Goal: Transaction & Acquisition: Obtain resource

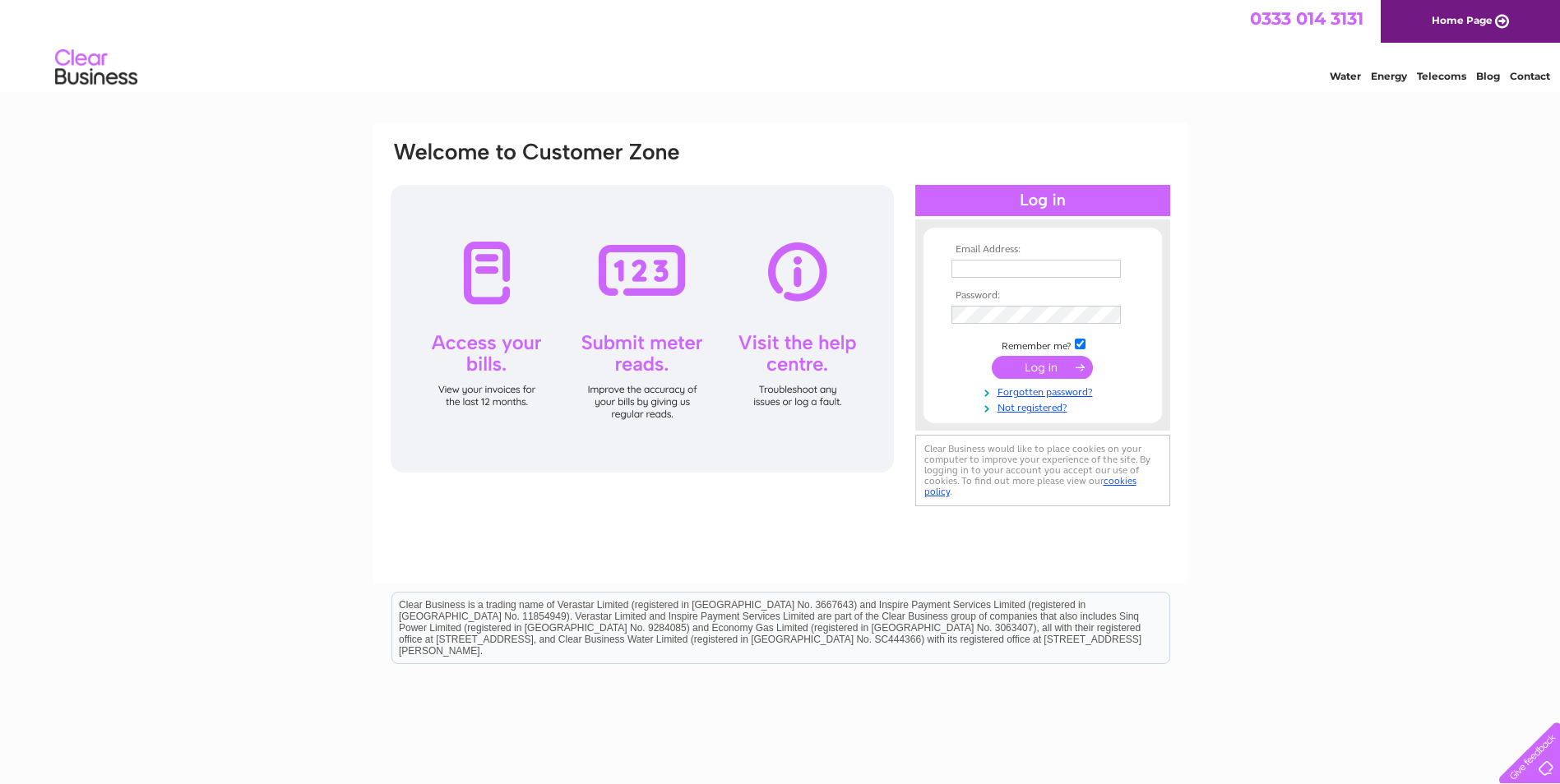
type input "june@jsaccountingservices.co.uk"
click at [1055, 369] on input "submit" at bounding box center [1042, 368] width 101 height 23
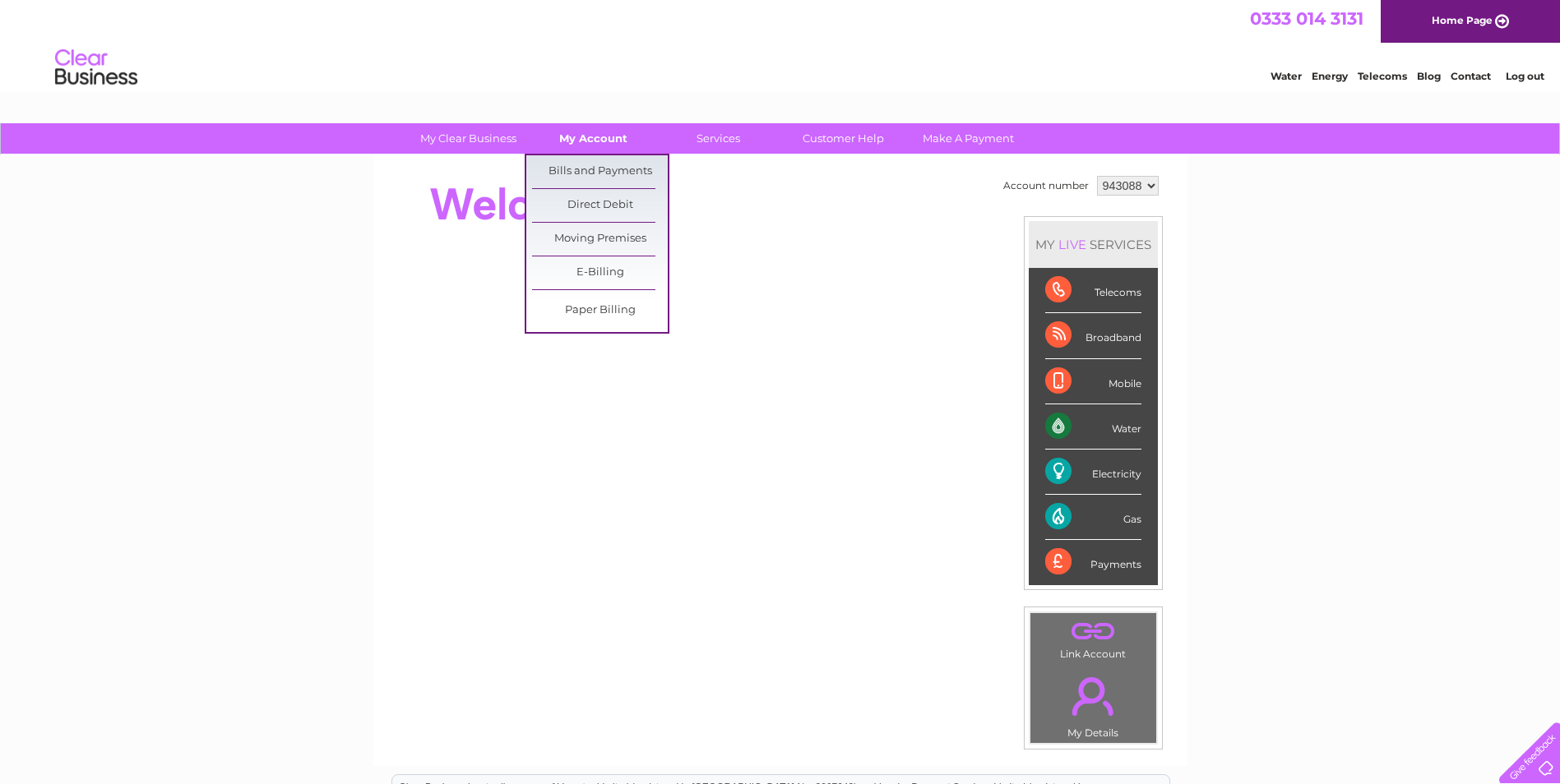
click at [594, 143] on link "My Account" at bounding box center [593, 138] width 136 height 30
click at [592, 180] on link "Bills and Payments" at bounding box center [600, 171] width 136 height 33
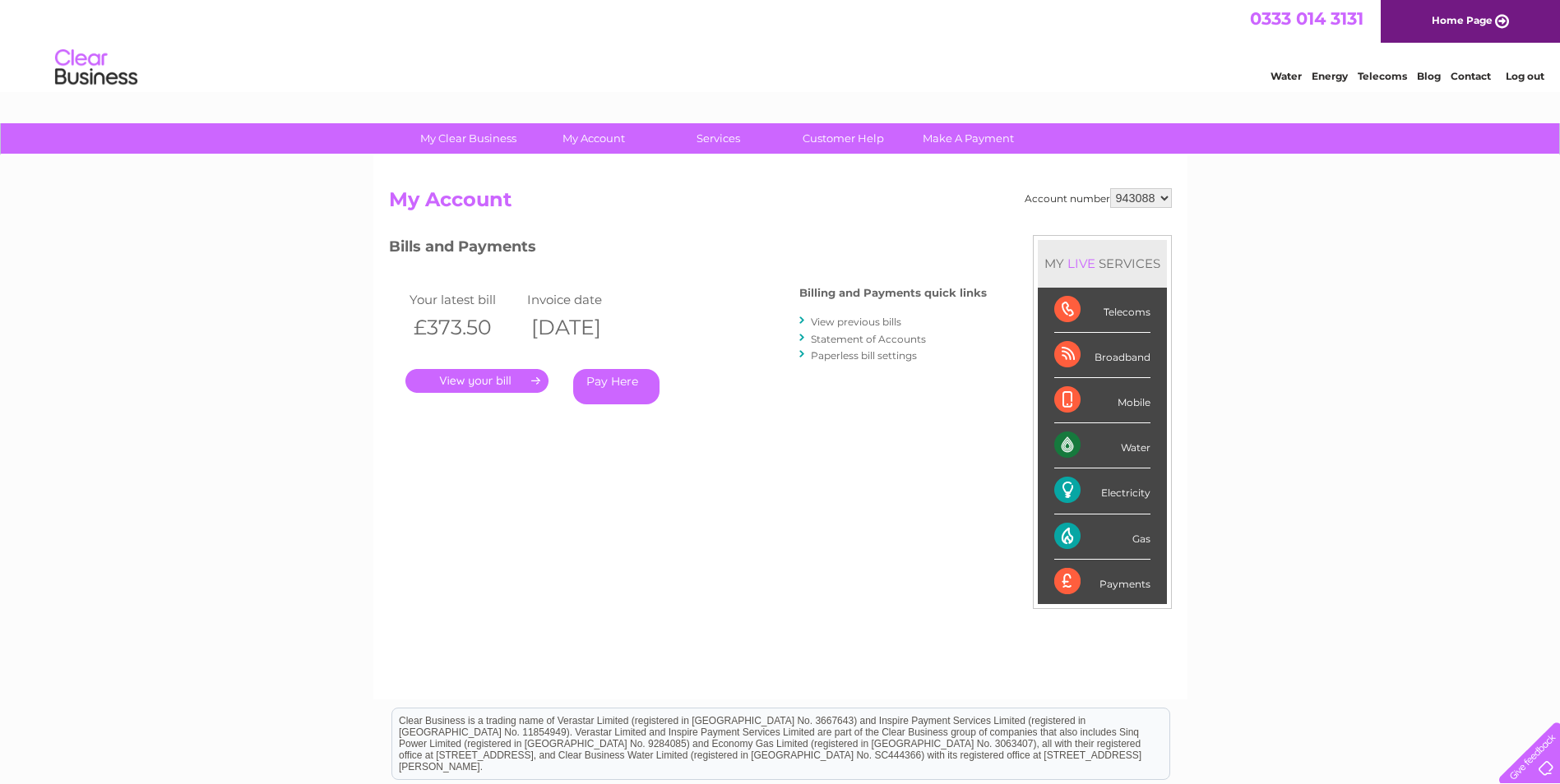
click at [499, 374] on link "." at bounding box center [477, 380] width 143 height 24
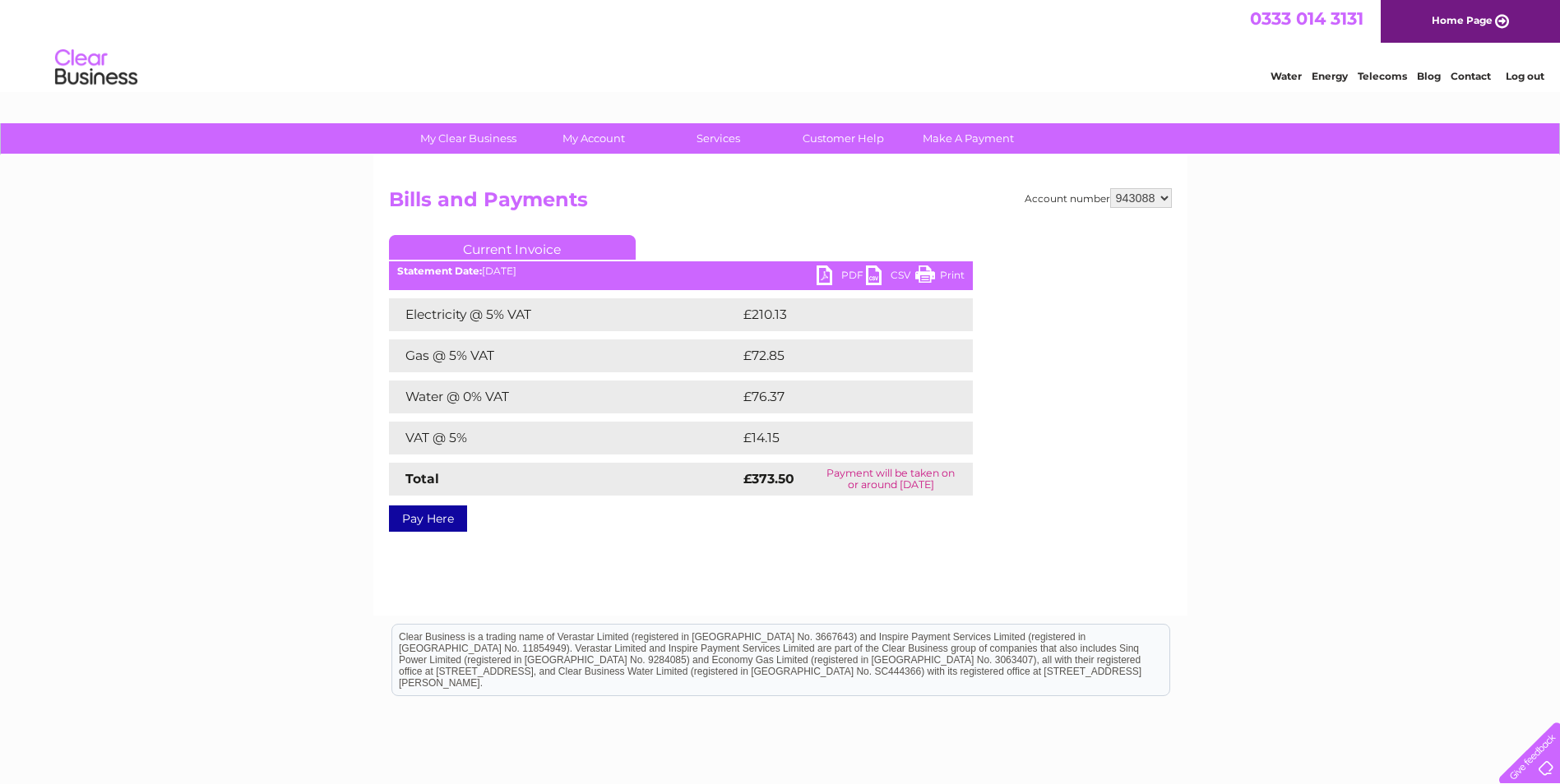
click at [846, 278] on link "PDF" at bounding box center [841, 277] width 49 height 24
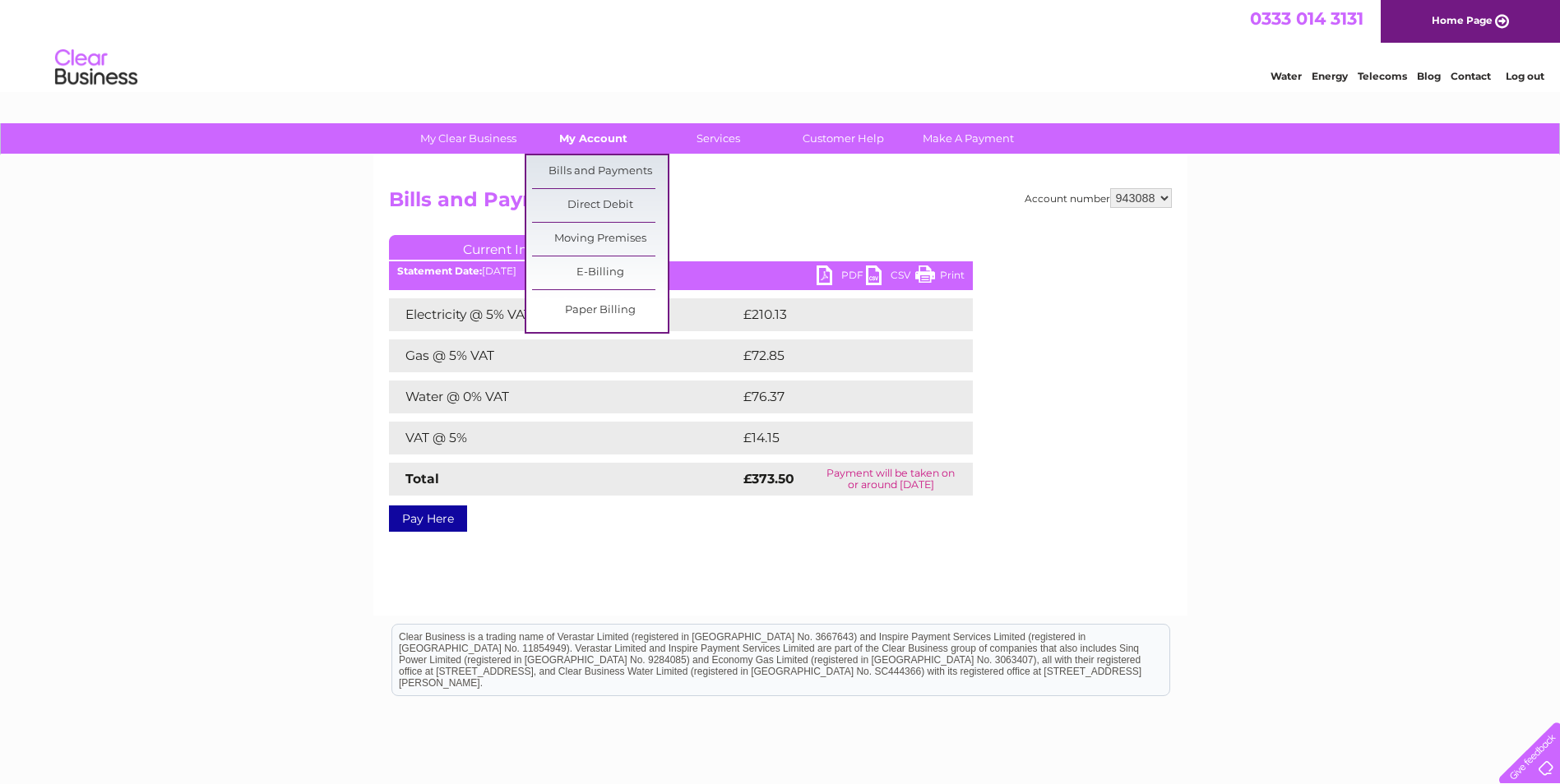
click at [612, 141] on link "My Account" at bounding box center [593, 138] width 136 height 30
click at [605, 161] on link "Bills and Payments" at bounding box center [600, 171] width 136 height 33
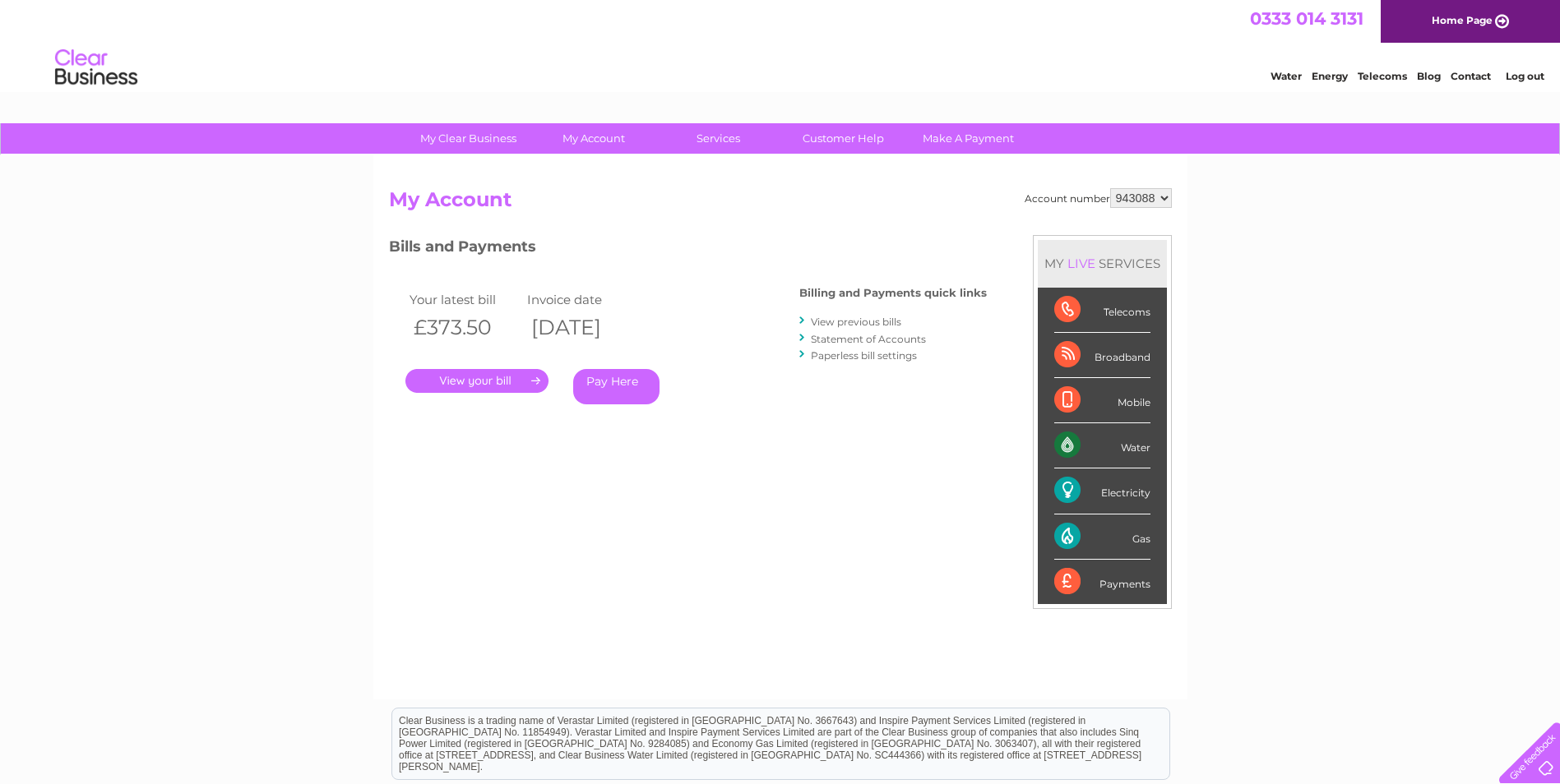
click at [479, 379] on link "." at bounding box center [477, 380] width 143 height 24
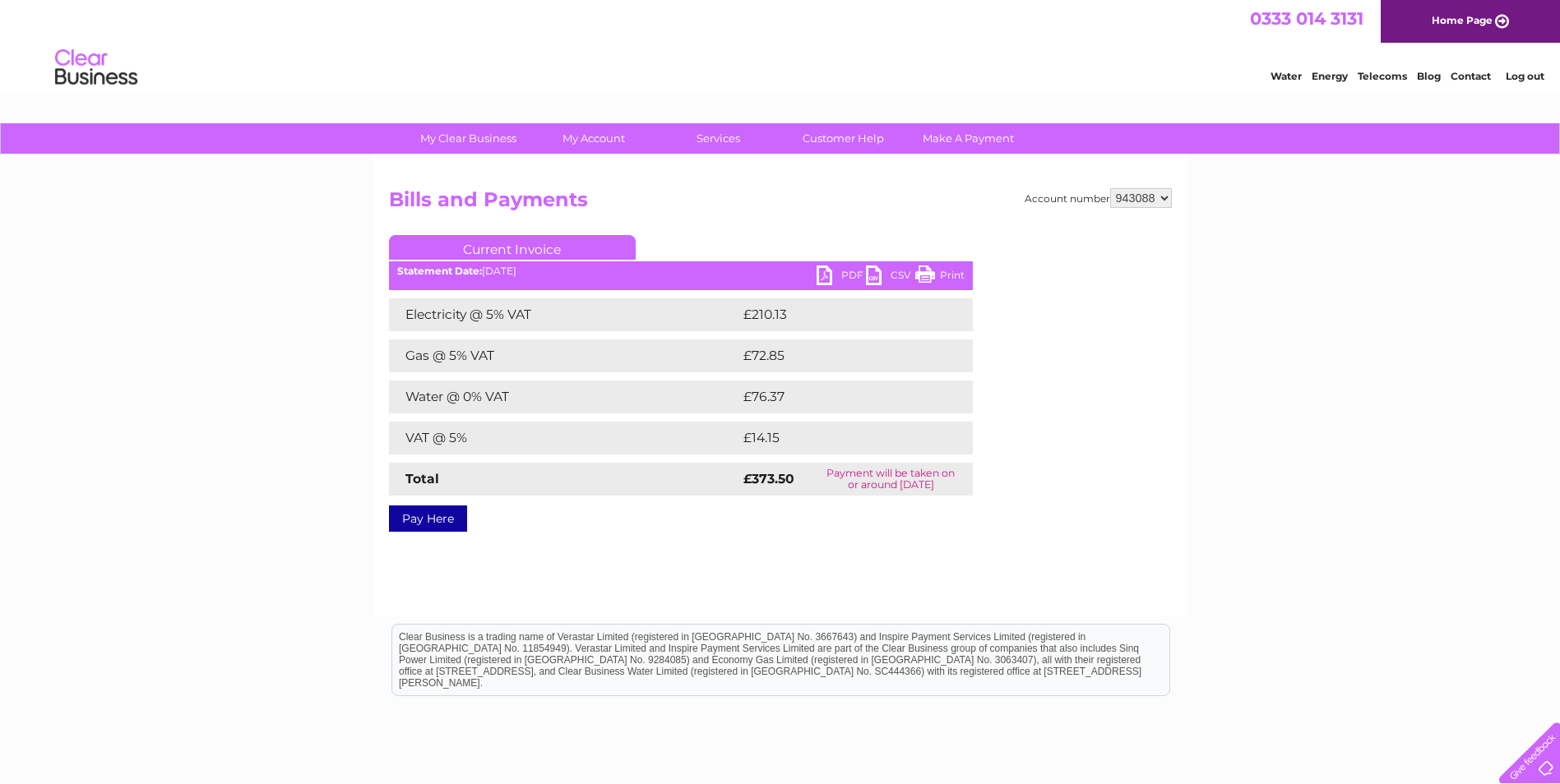
click at [813, 274] on div "Statement Date: [DATE]" at bounding box center [680, 271] width 584 height 12
click at [830, 274] on link "PDF" at bounding box center [841, 277] width 49 height 24
